Goal: Find specific page/section: Find specific page/section

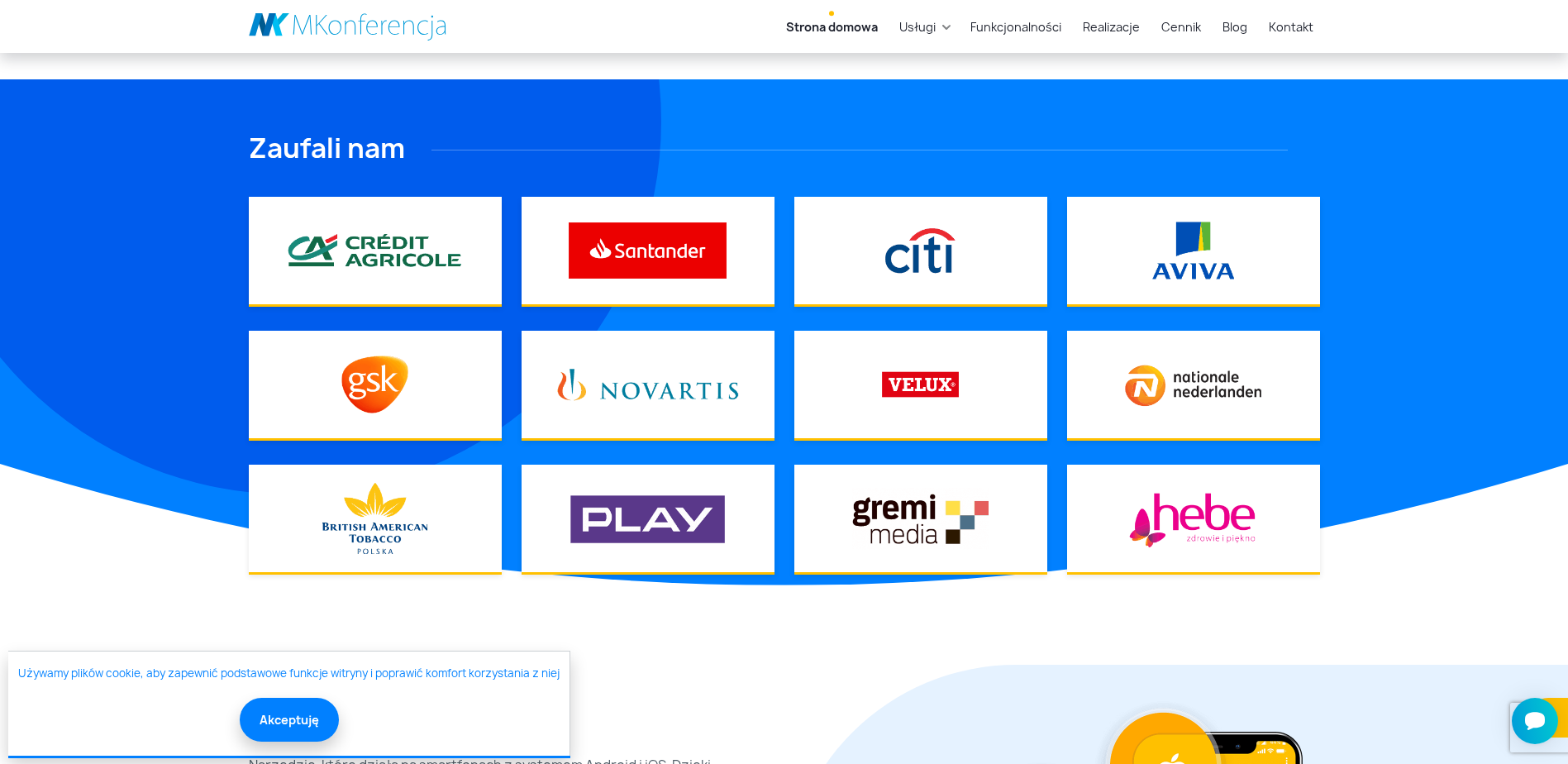
scroll to position [1240, 0]
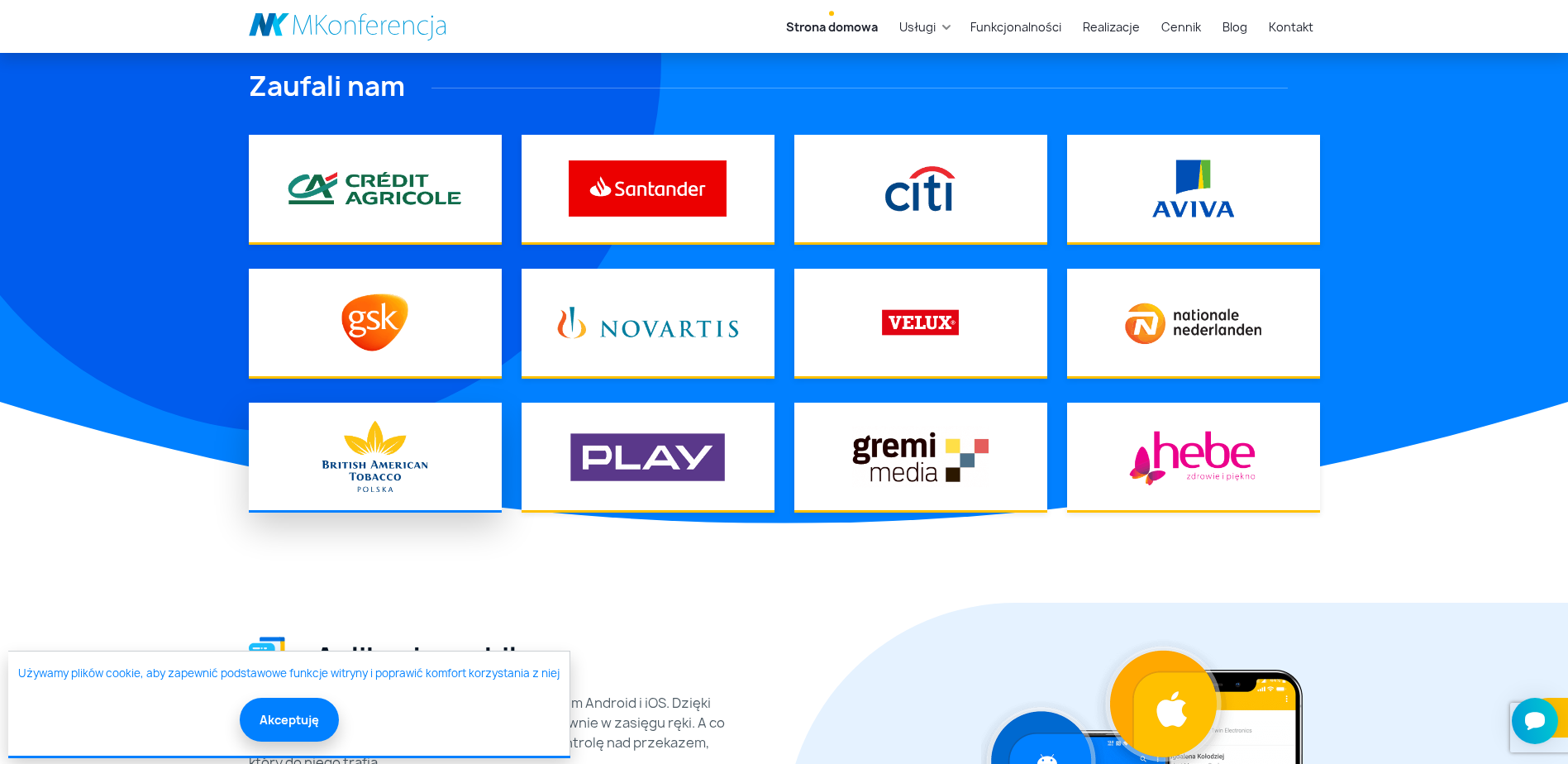
scroll to position [1736, 0]
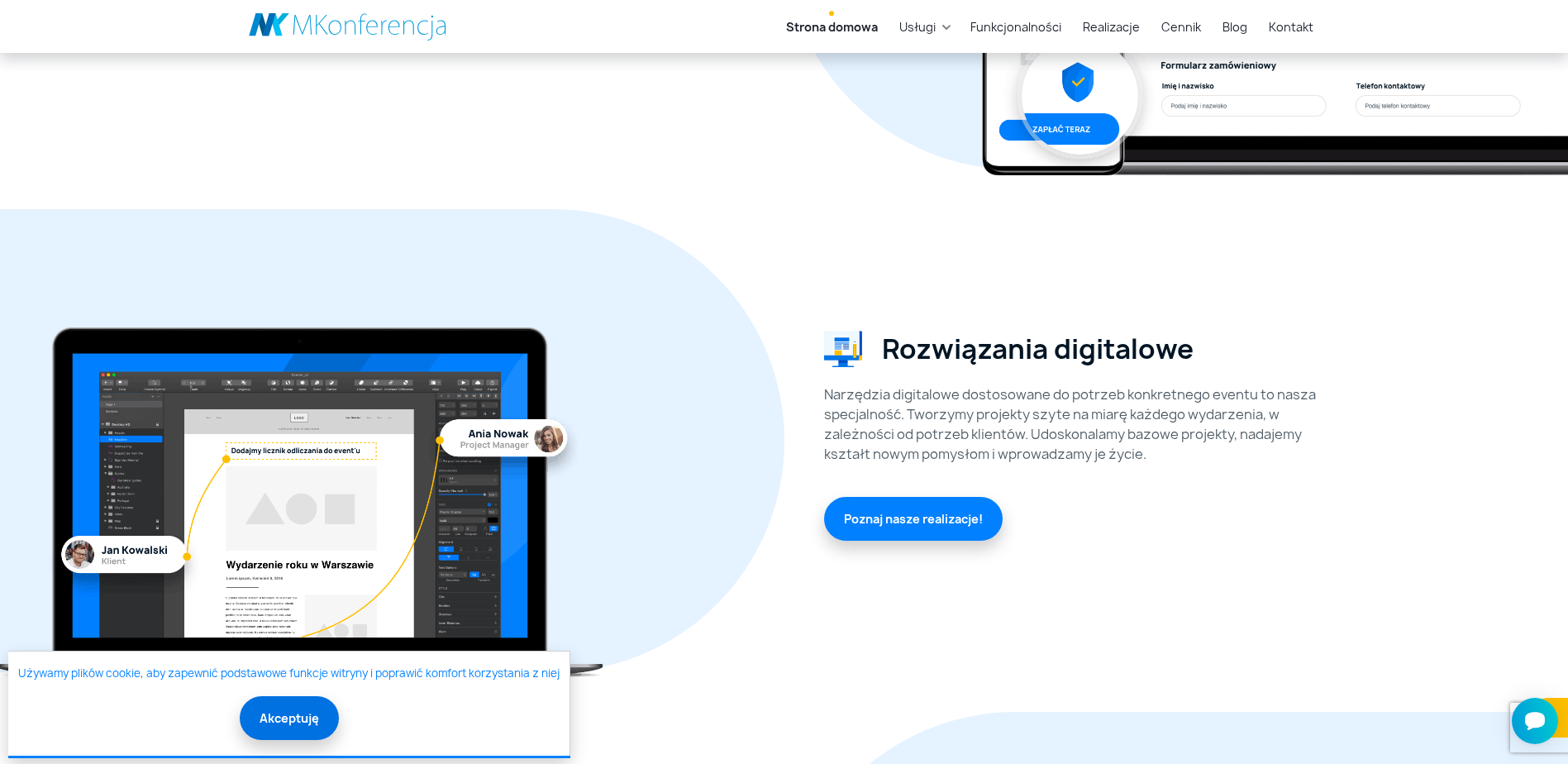
click at [304, 710] on button "Akceptuję" at bounding box center [289, 717] width 99 height 44
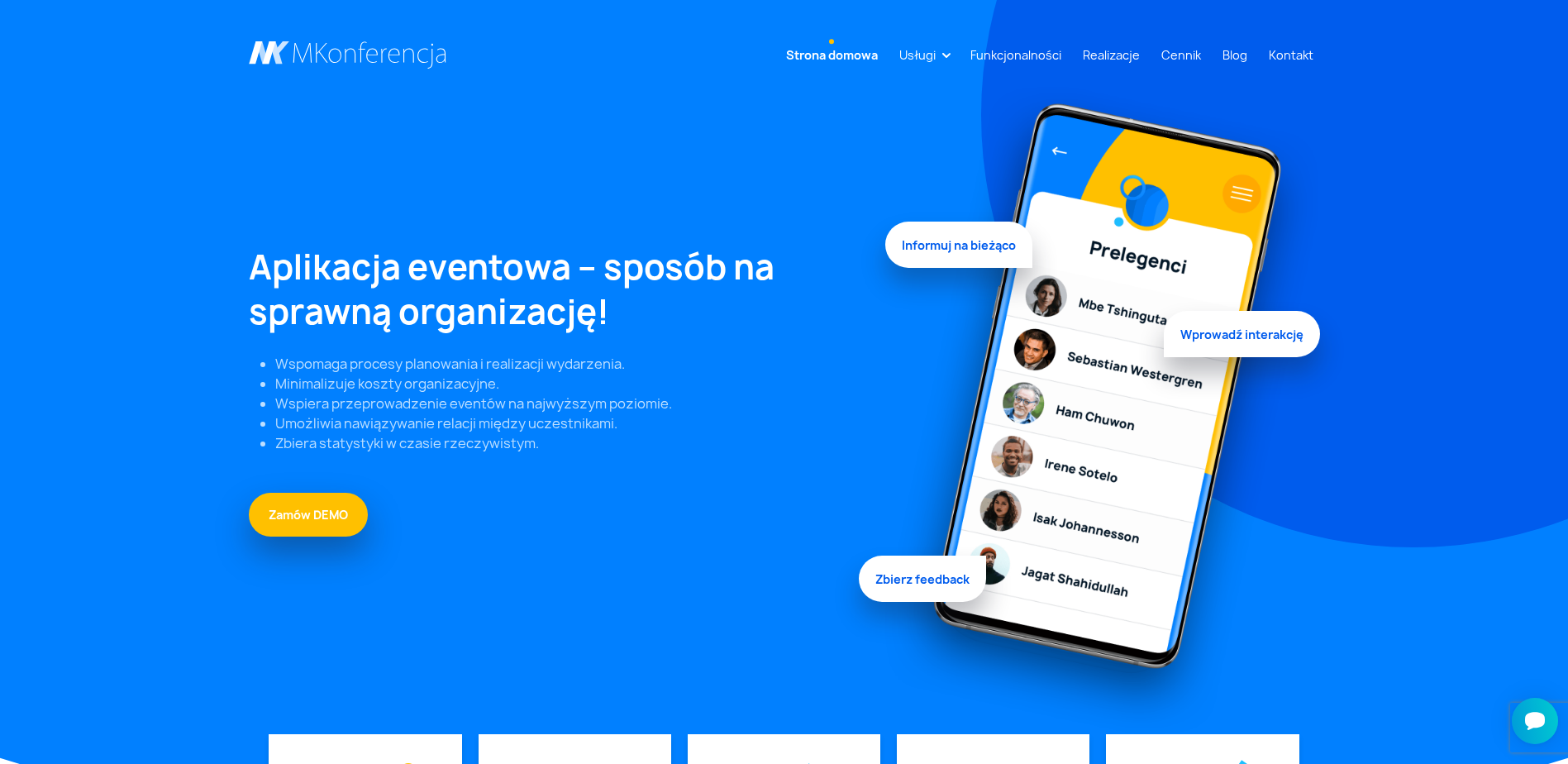
scroll to position [0, 0]
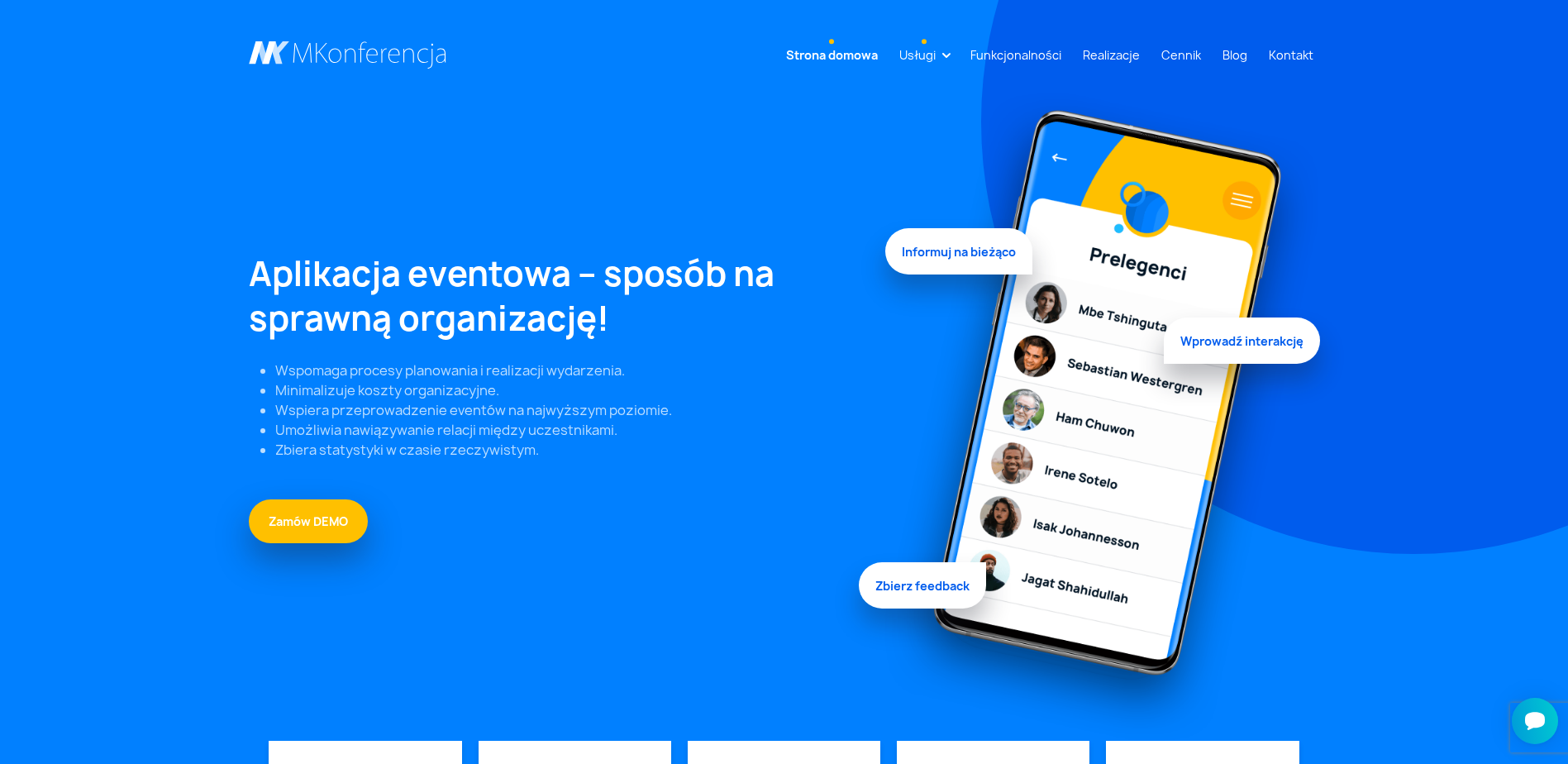
click at [912, 55] on link "Usługi" at bounding box center [917, 55] width 49 height 31
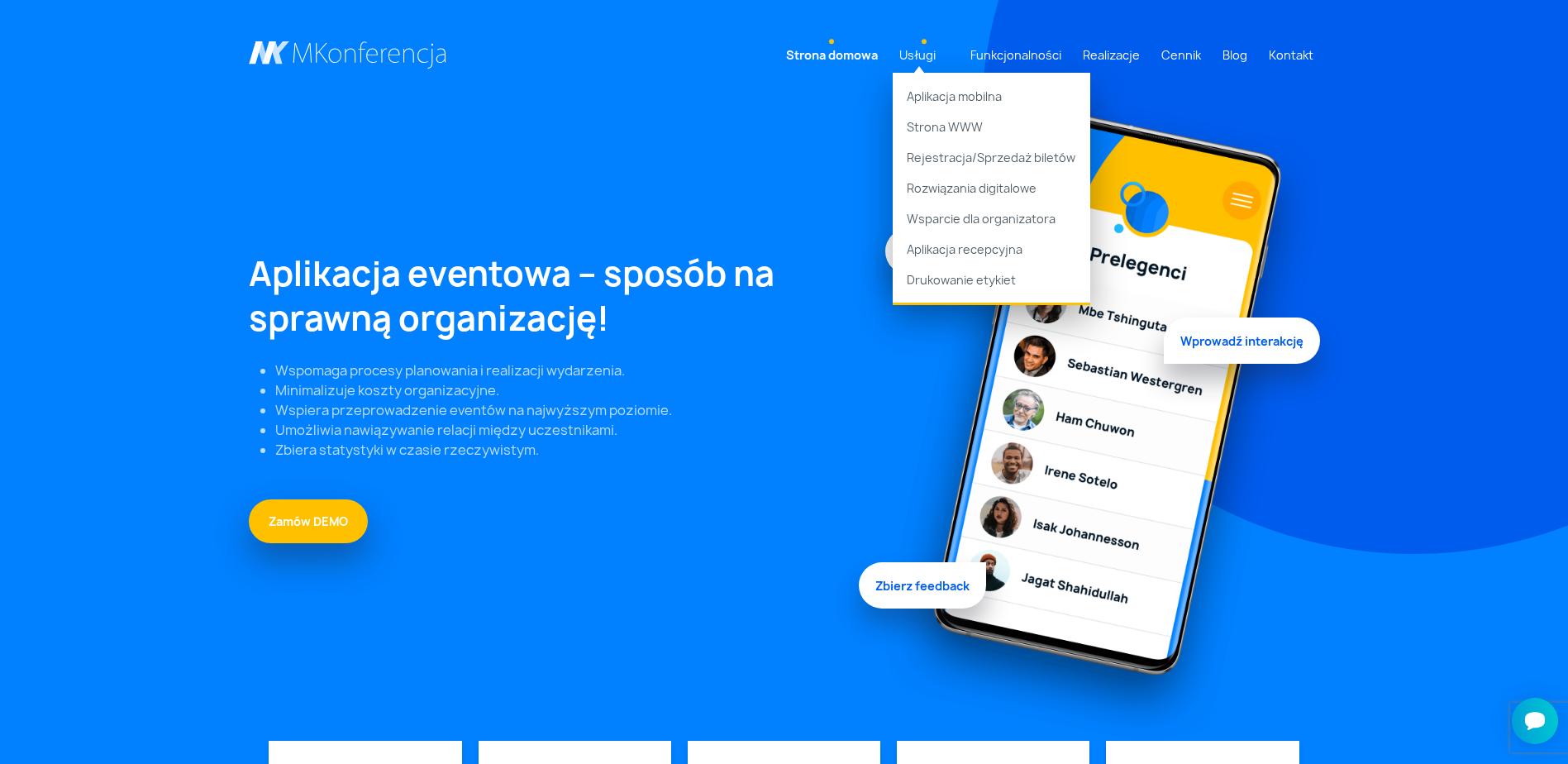
click at [912, 55] on link "Usługi" at bounding box center [917, 55] width 49 height 31
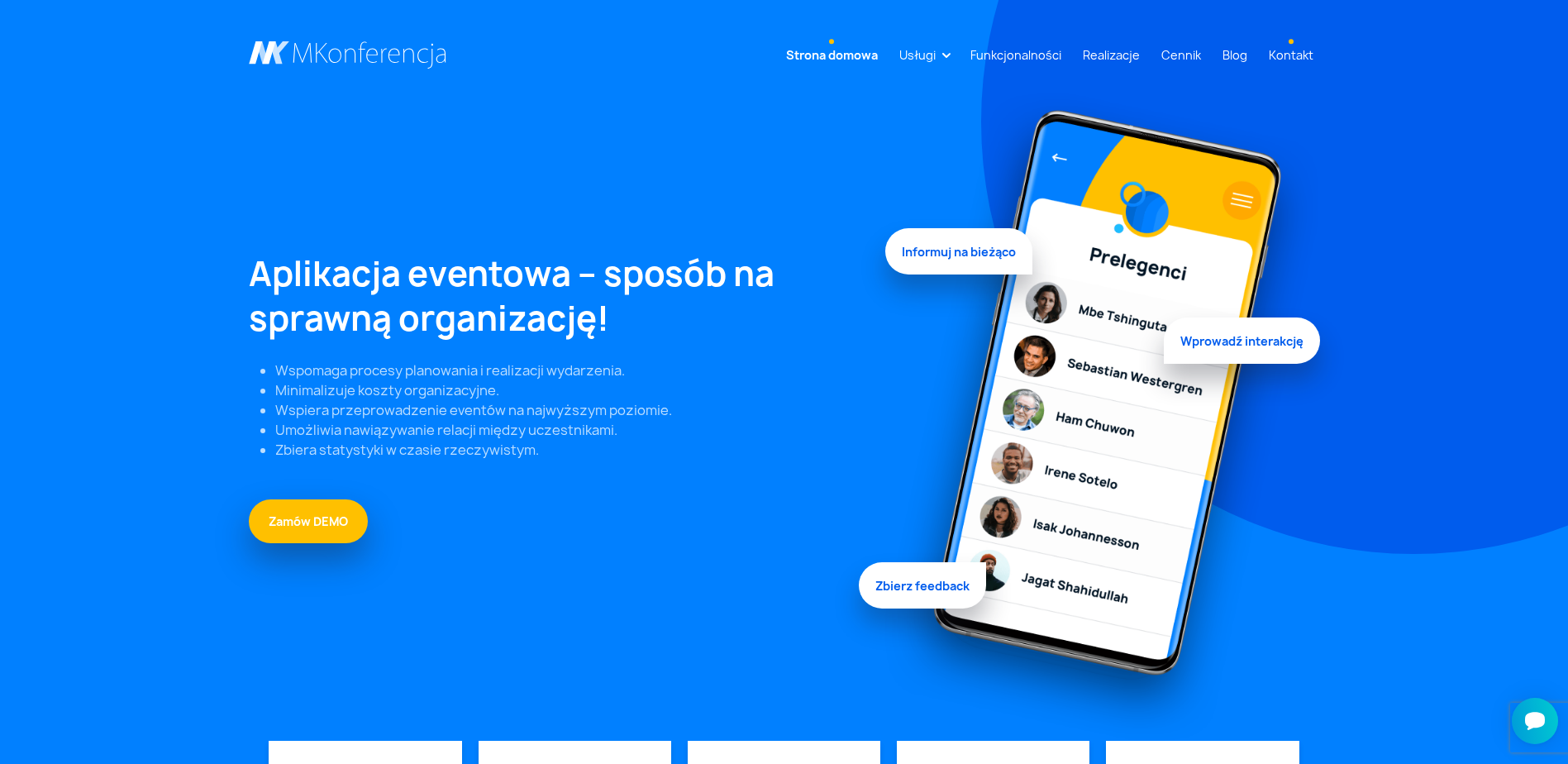
click at [1276, 61] on link "Kontakt" at bounding box center [1291, 55] width 58 height 31
